Goal: Information Seeking & Learning: Compare options

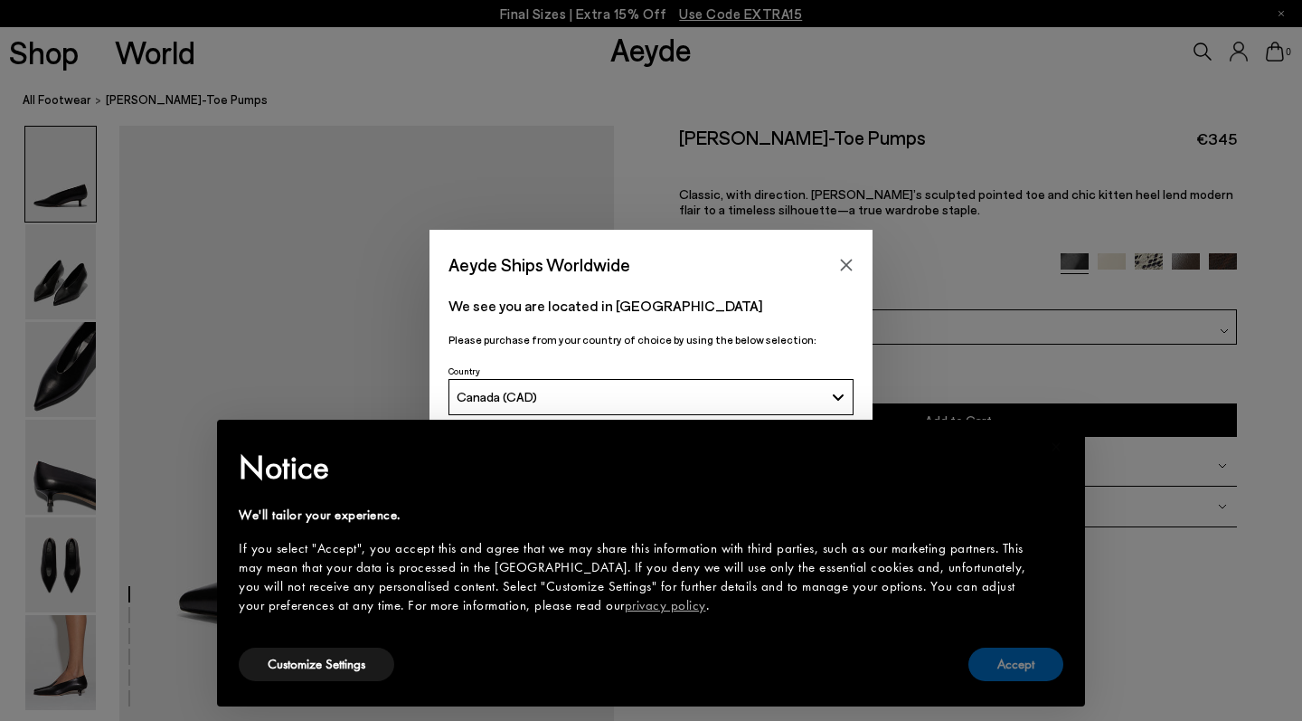
click at [1037, 667] on button "Accept" at bounding box center [1015, 663] width 95 height 33
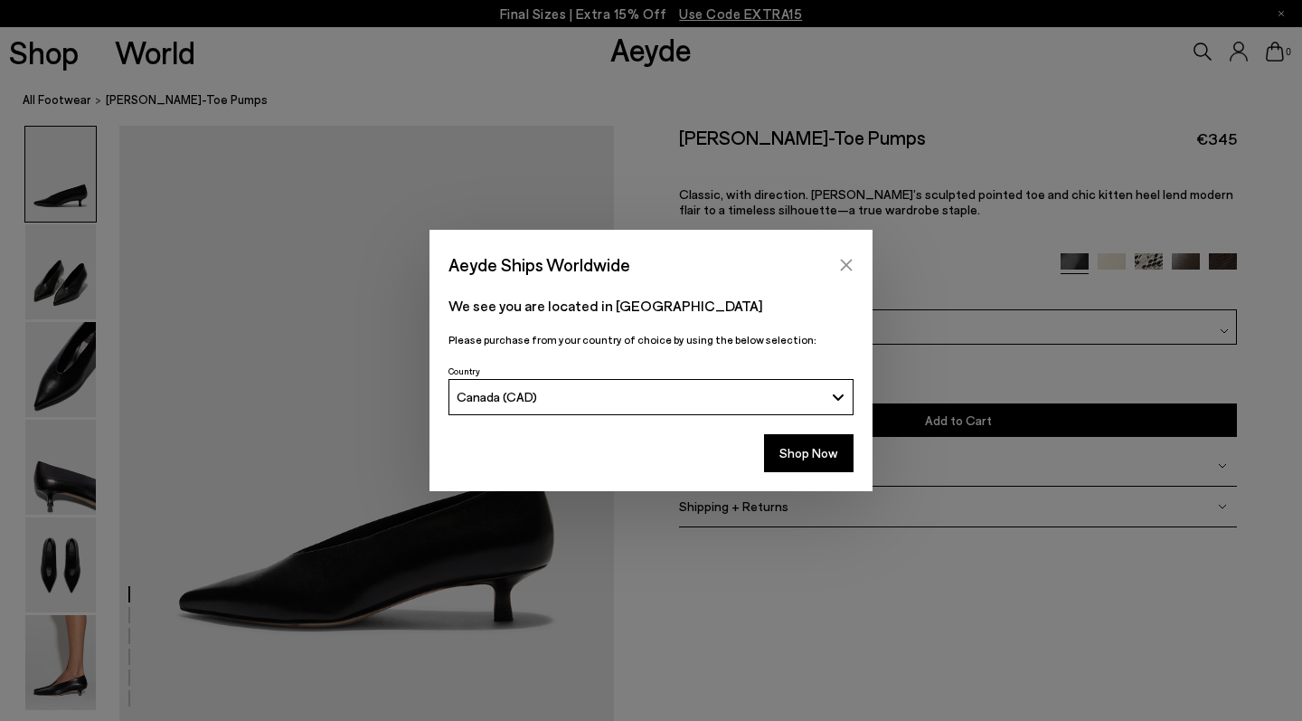
click at [845, 257] on button "Close" at bounding box center [846, 264] width 27 height 27
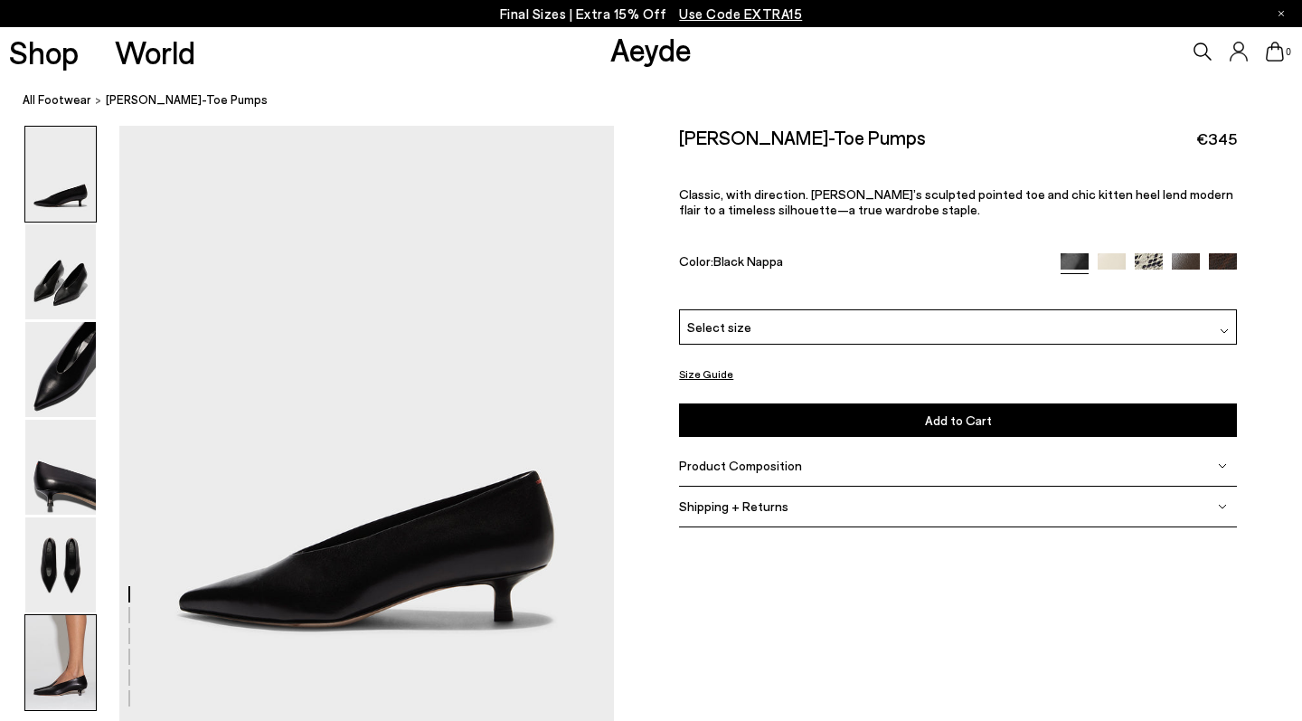
click at [93, 665] on img at bounding box center [60, 662] width 71 height 95
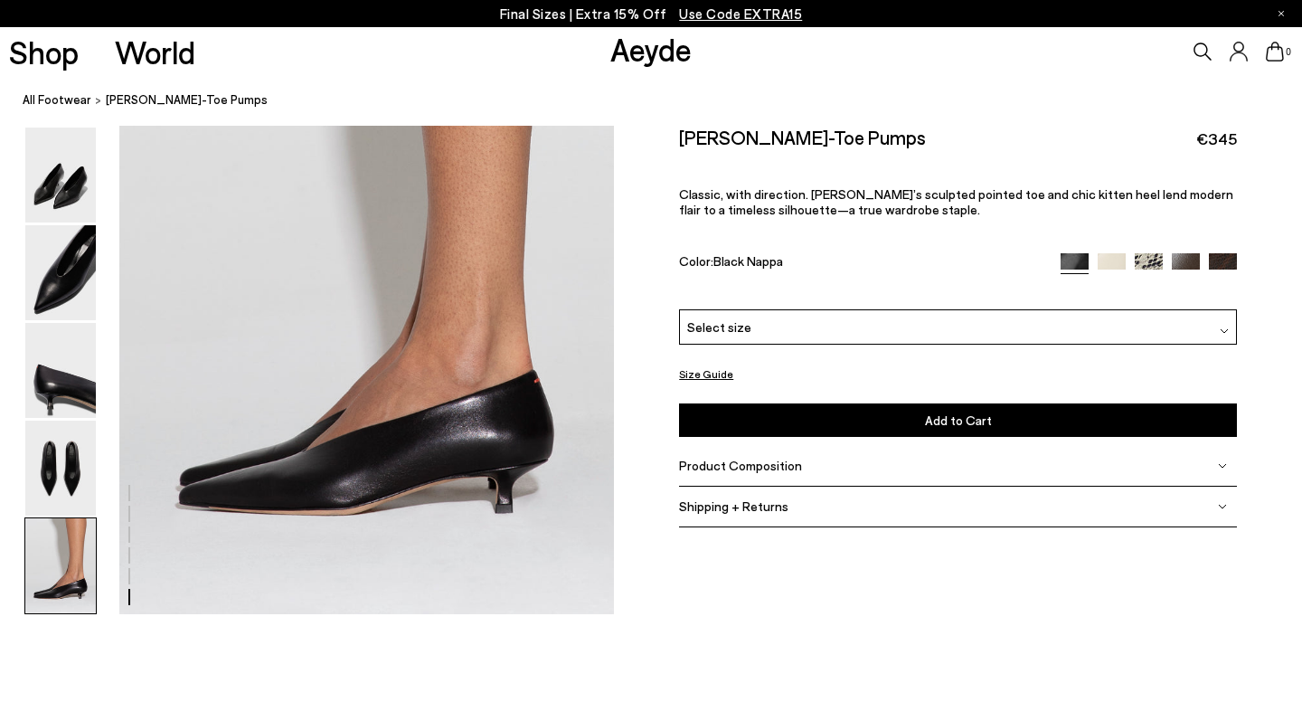
scroll to position [3324, 0]
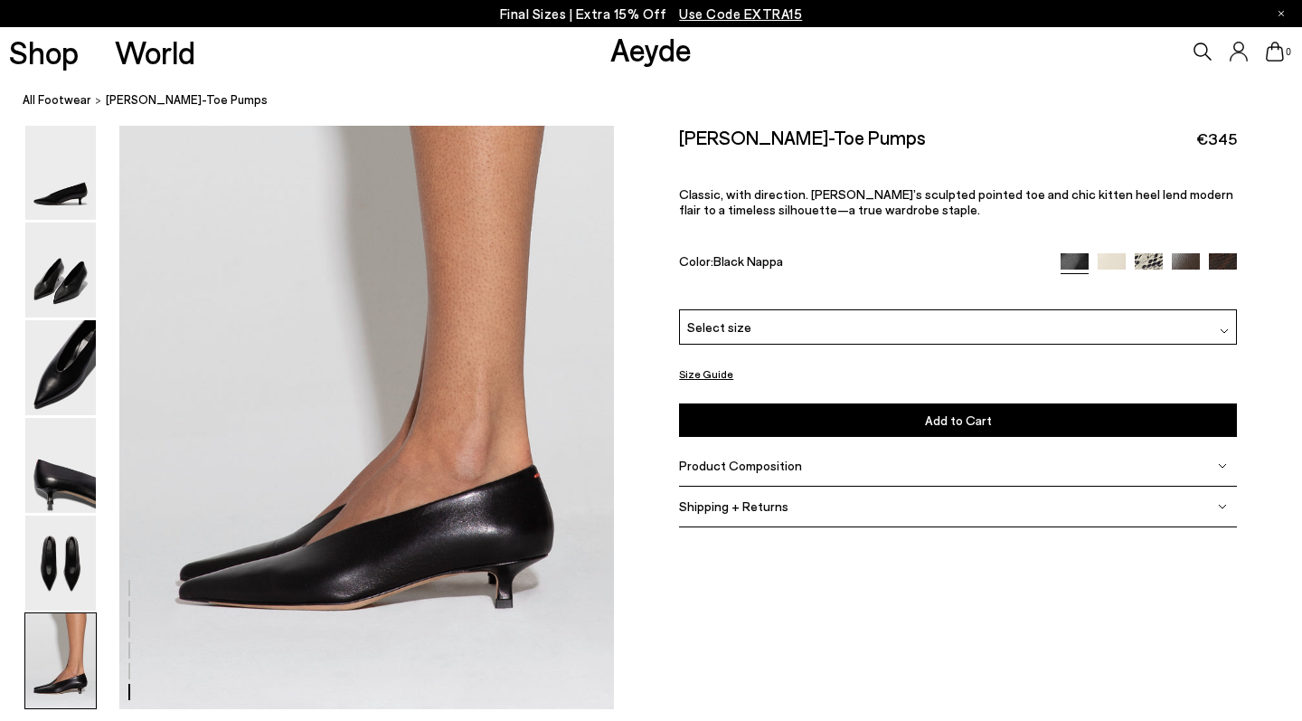
click at [1185, 252] on img at bounding box center [1186, 266] width 28 height 28
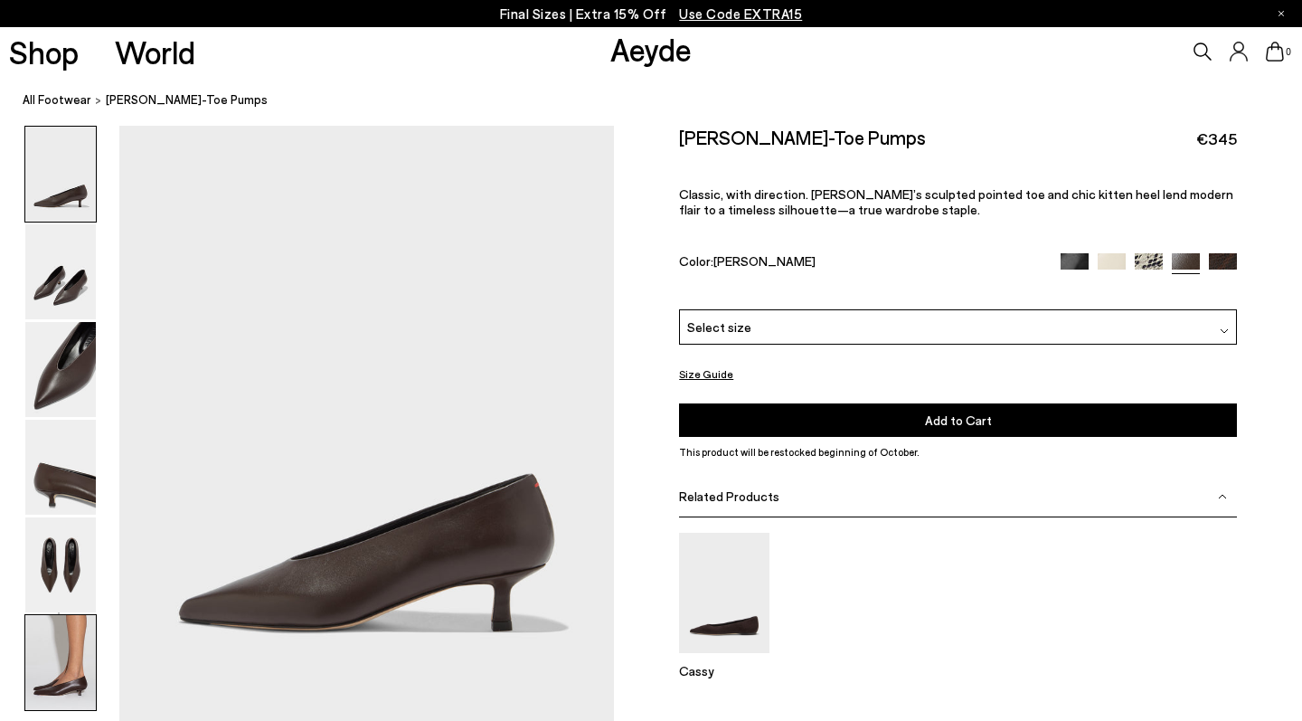
click at [42, 663] on img at bounding box center [60, 662] width 71 height 95
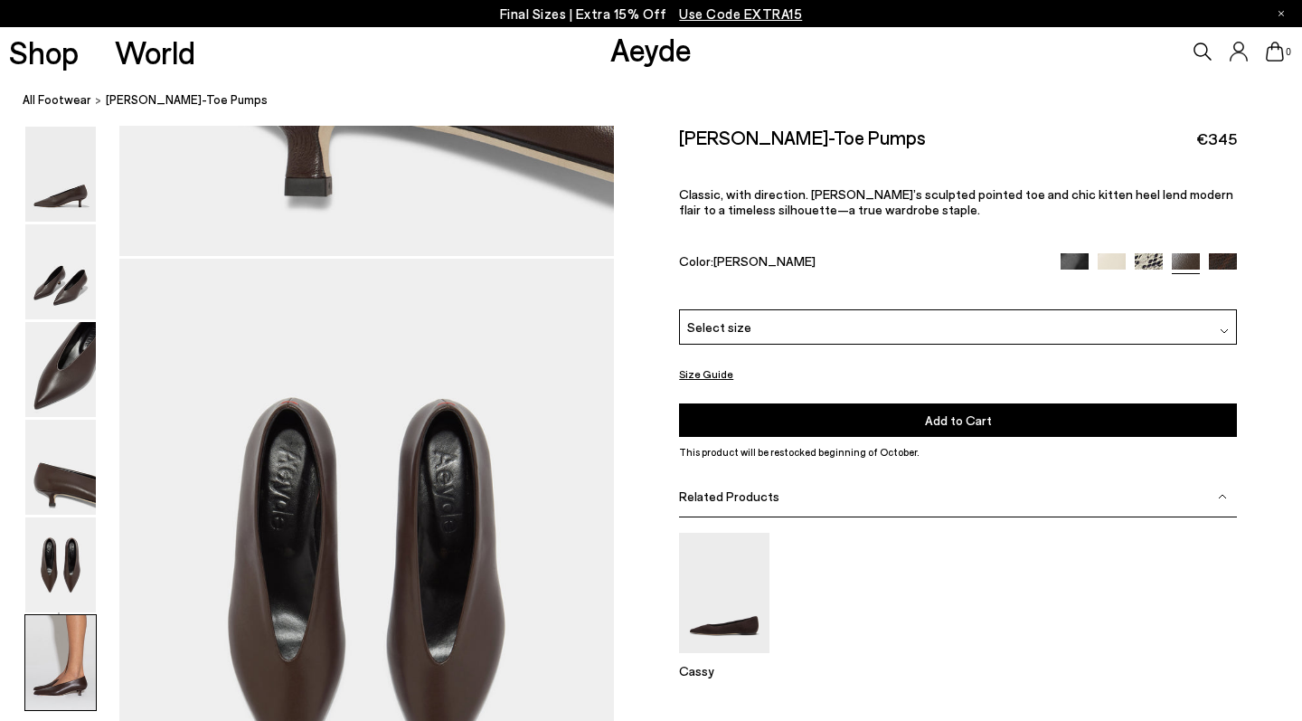
scroll to position [3373, 0]
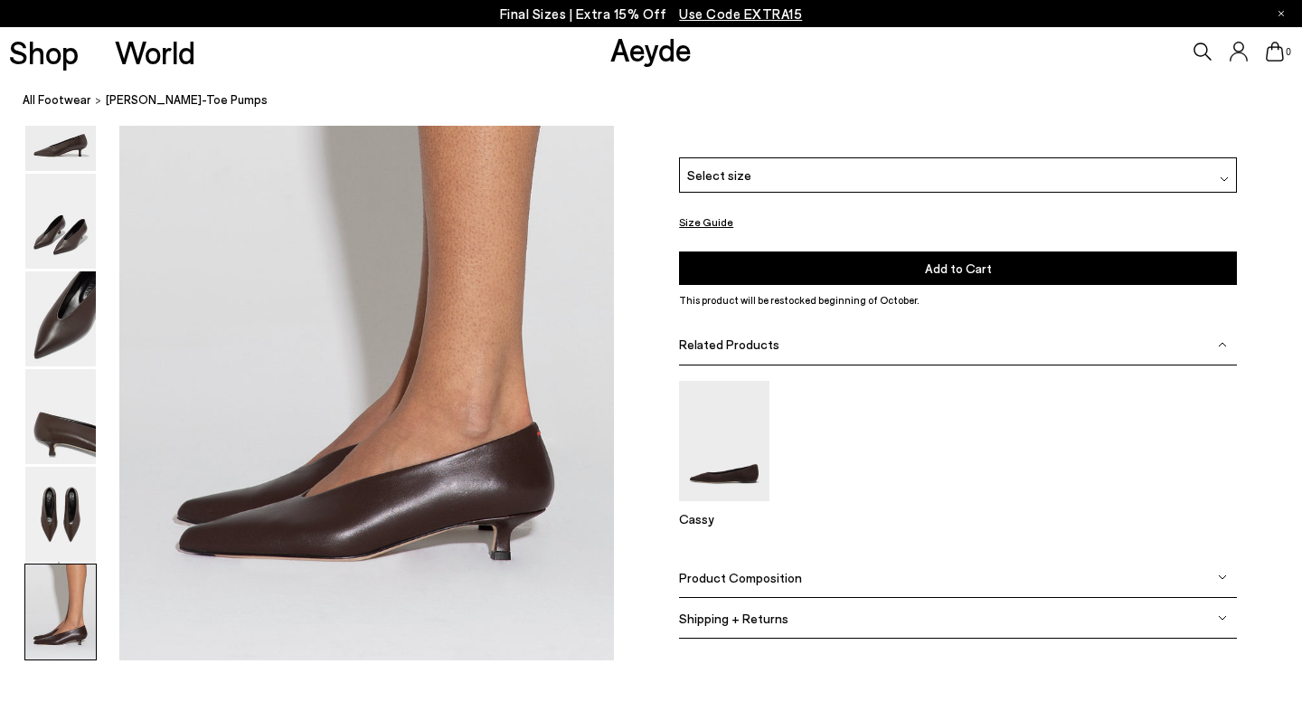
click at [1225, 129] on img at bounding box center [1223, 115] width 28 height 28
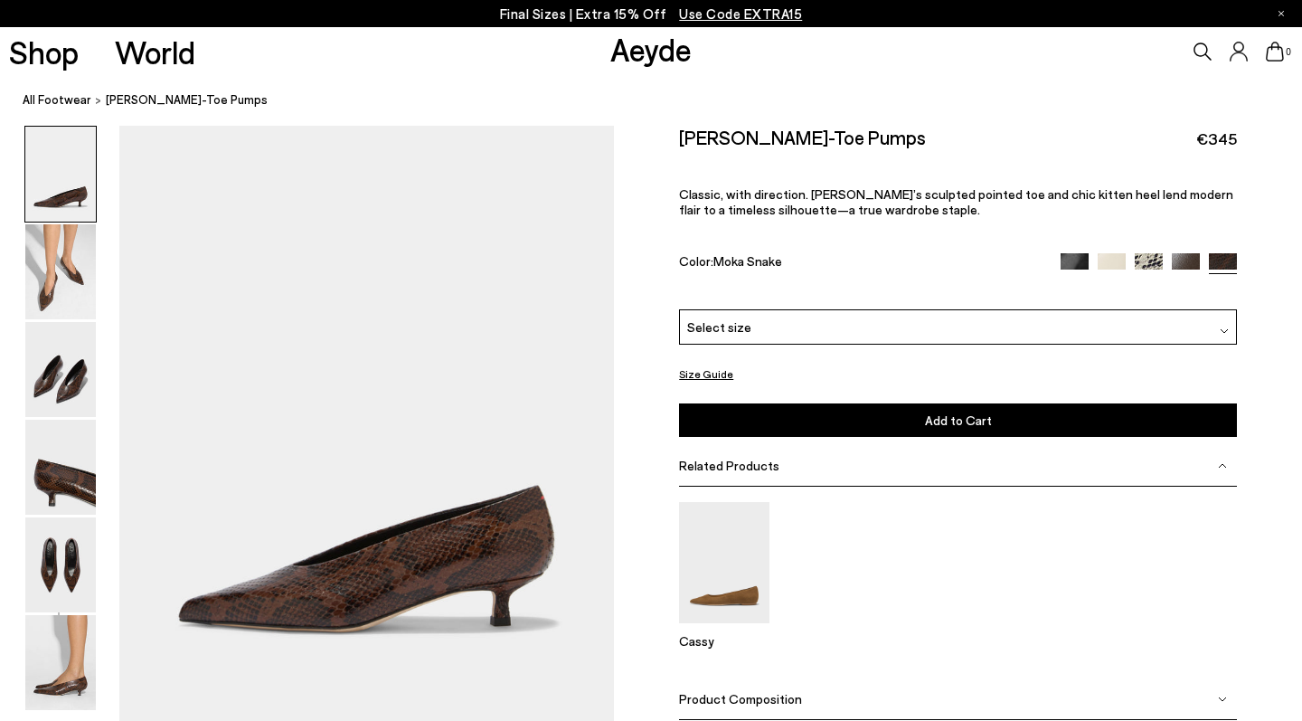
scroll to position [0, 1]
click at [80, 682] on img at bounding box center [60, 662] width 71 height 95
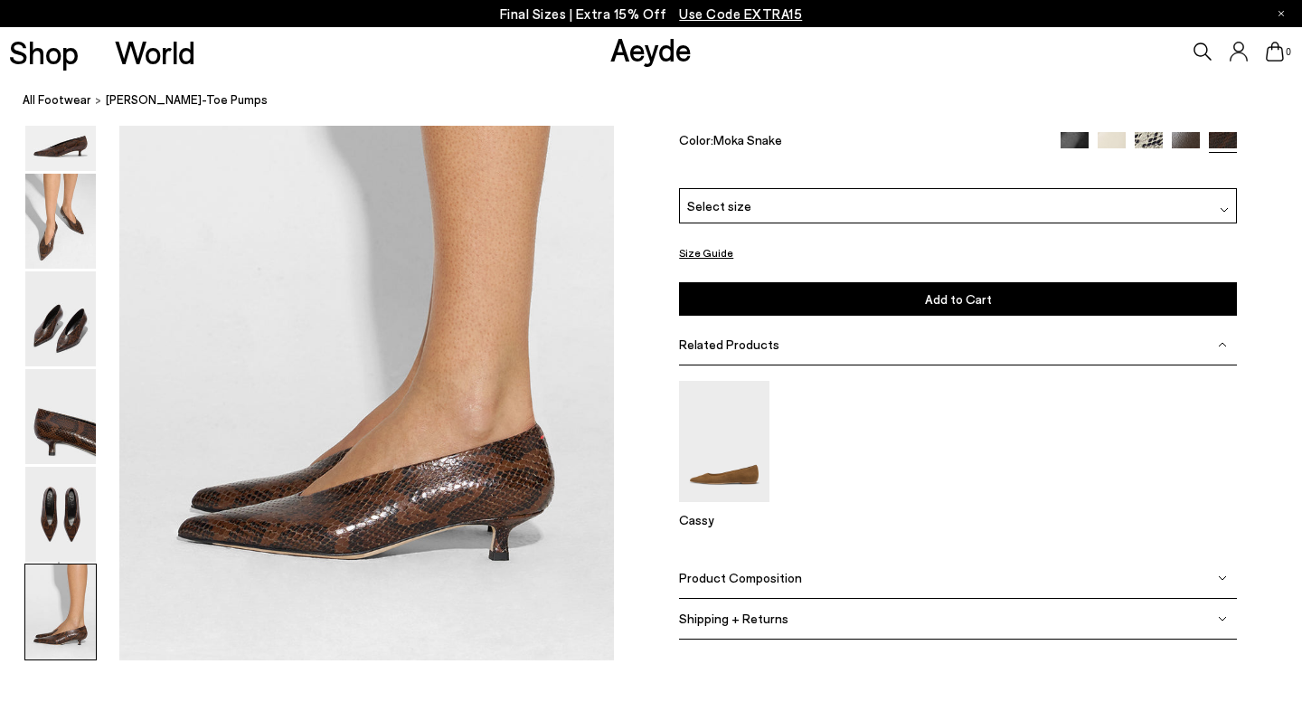
click at [1077, 159] on img at bounding box center [1075, 145] width 28 height 28
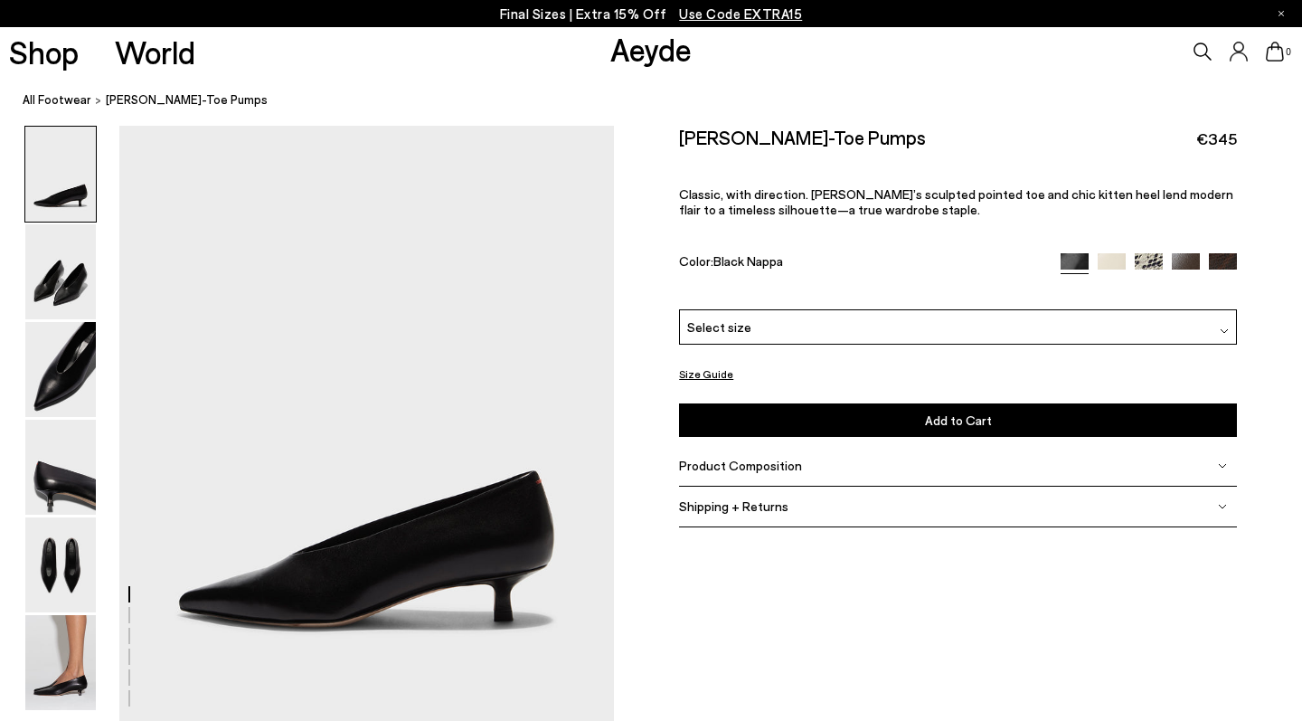
click at [1111, 253] on img at bounding box center [1112, 267] width 28 height 28
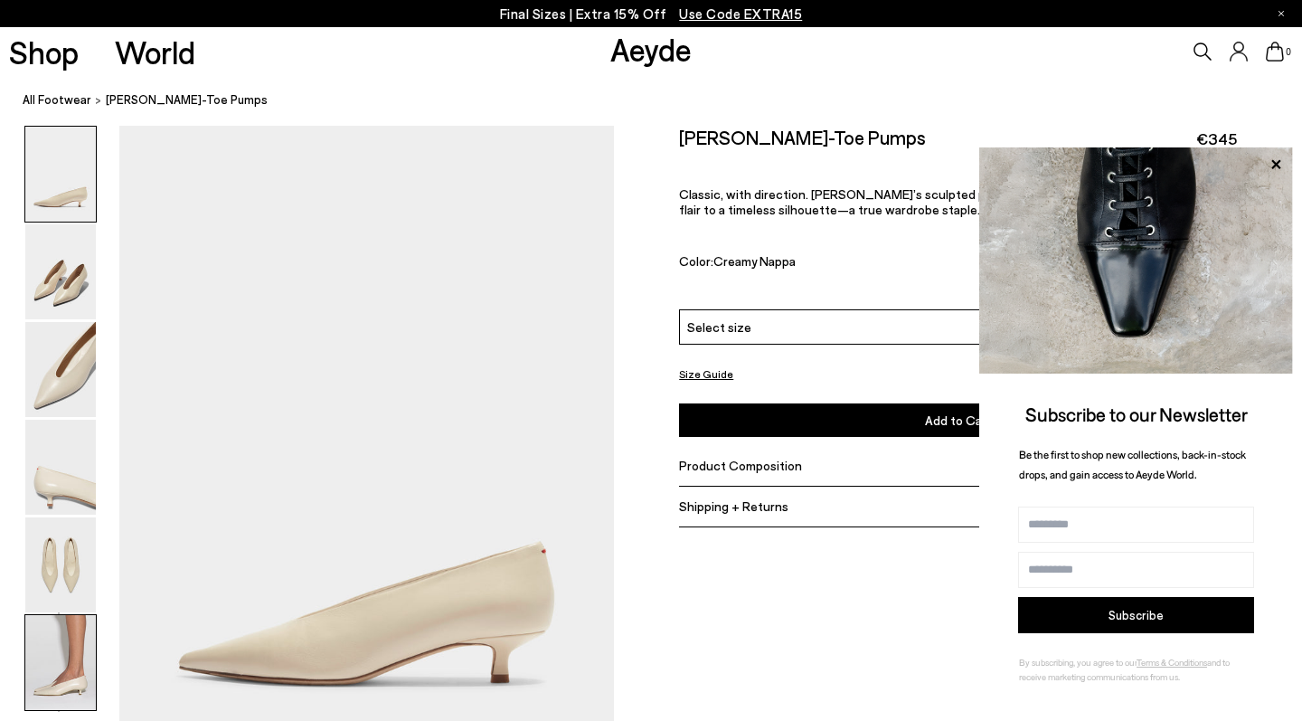
click at [69, 684] on img at bounding box center [60, 662] width 71 height 95
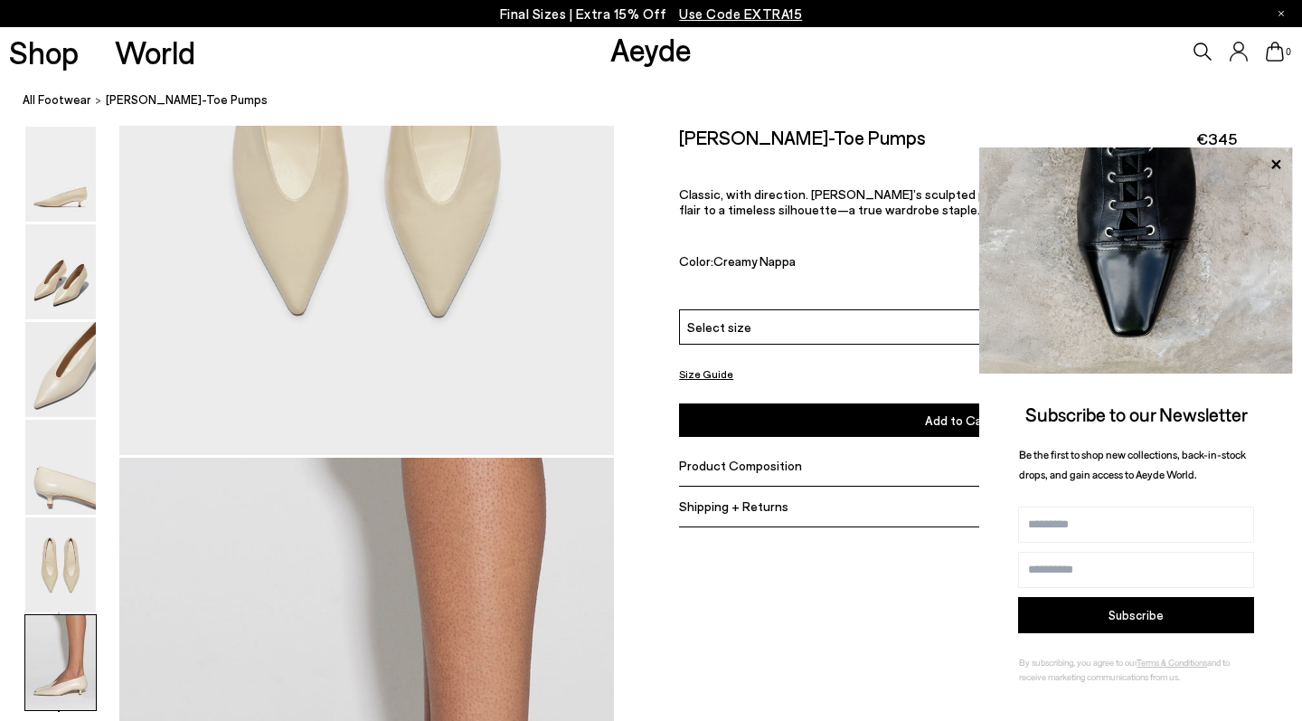
scroll to position [3438, 0]
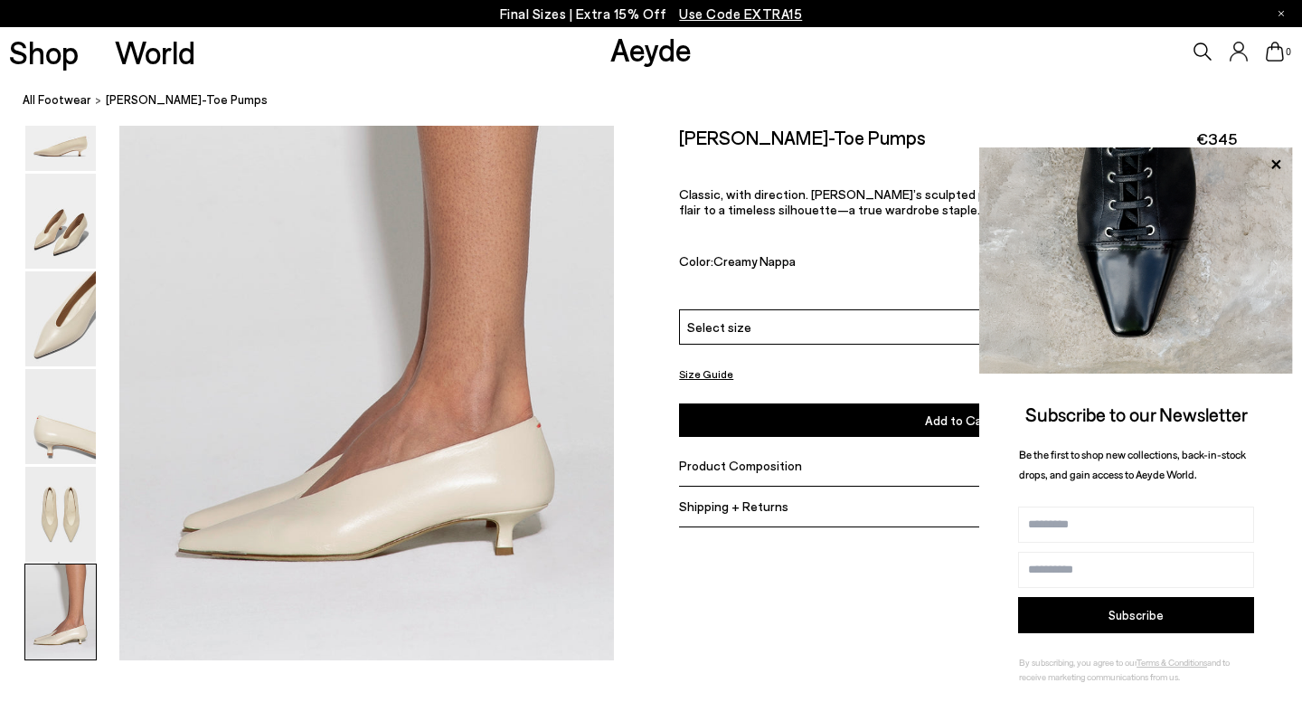
click at [1283, 166] on icon at bounding box center [1276, 165] width 24 height 24
